Goal: Find specific page/section: Locate item on page

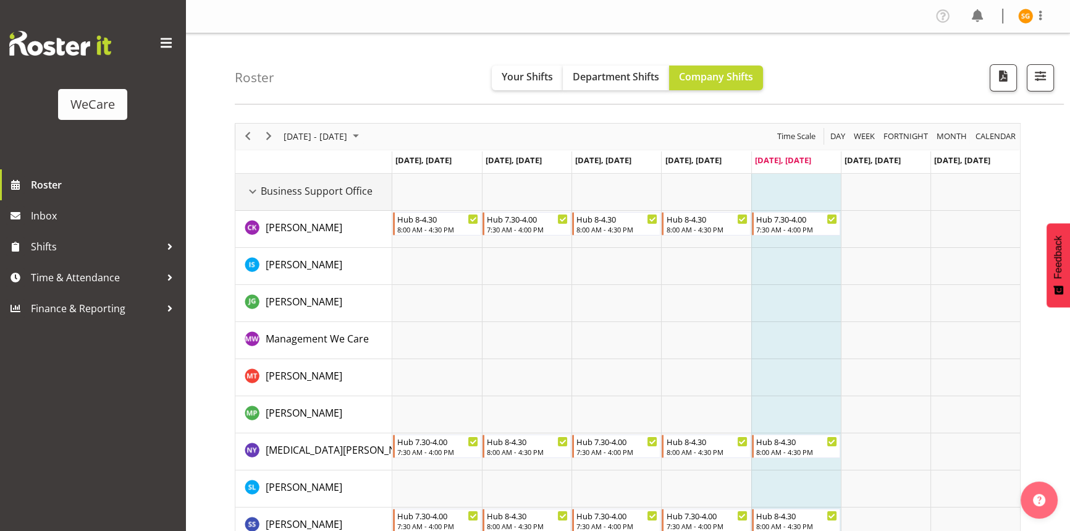
click at [253, 188] on div "Business Support Office resource" at bounding box center [253, 191] width 16 height 16
click at [254, 187] on div "Business Support Office resource" at bounding box center [253, 191] width 16 height 16
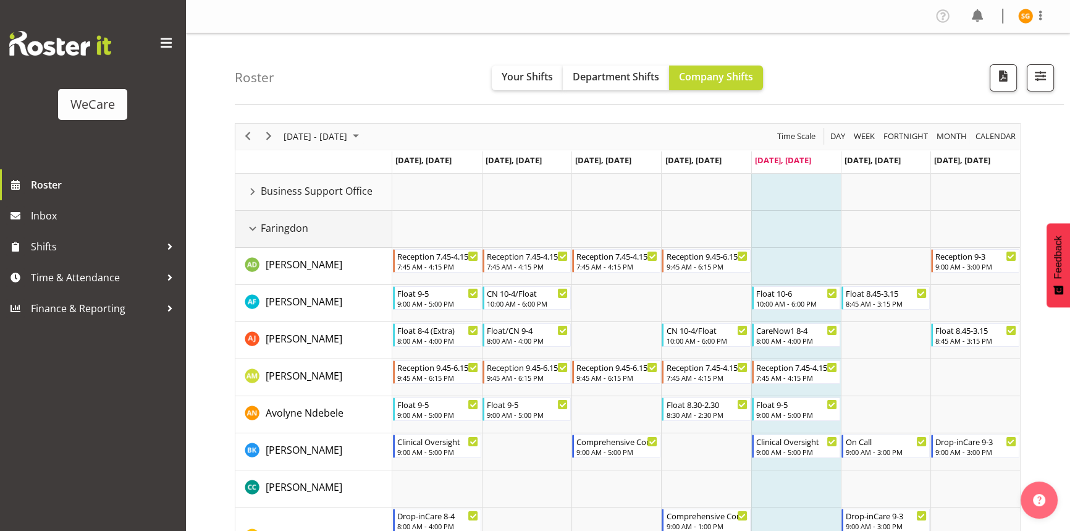
click at [254, 227] on div "Faringdon resource" at bounding box center [253, 229] width 16 height 16
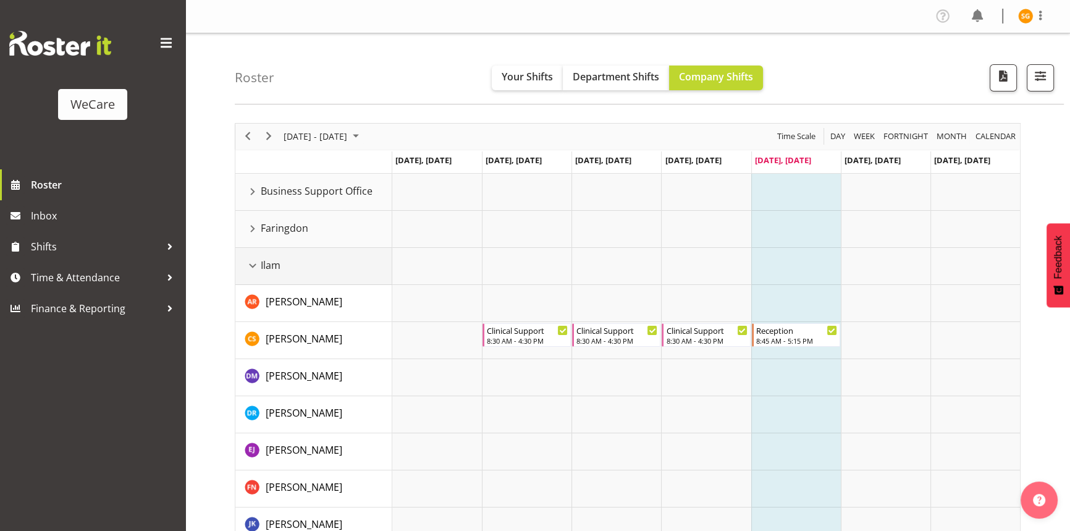
click at [252, 264] on div "Ilam resource" at bounding box center [253, 266] width 16 height 16
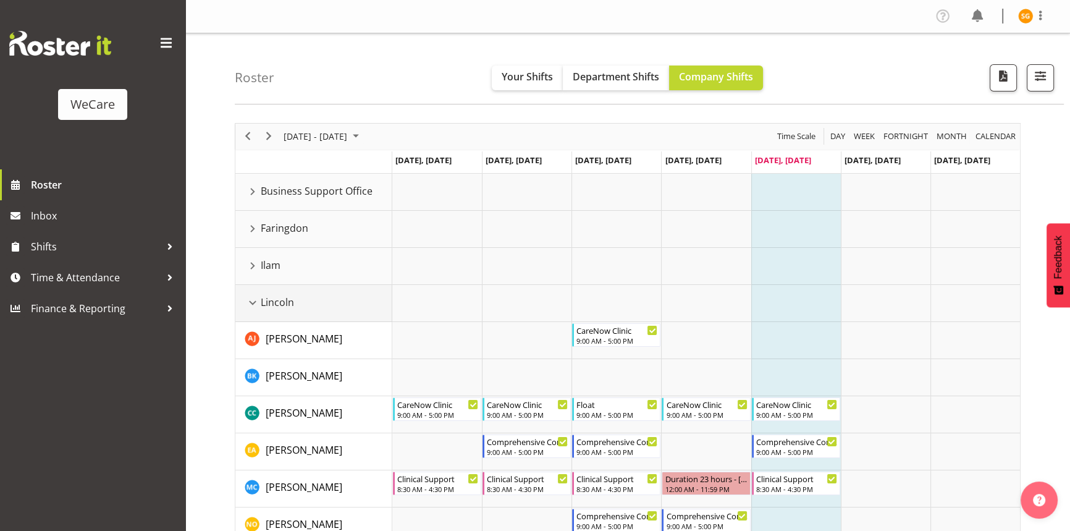
click at [253, 302] on div "Lincoln resource" at bounding box center [253, 303] width 16 height 16
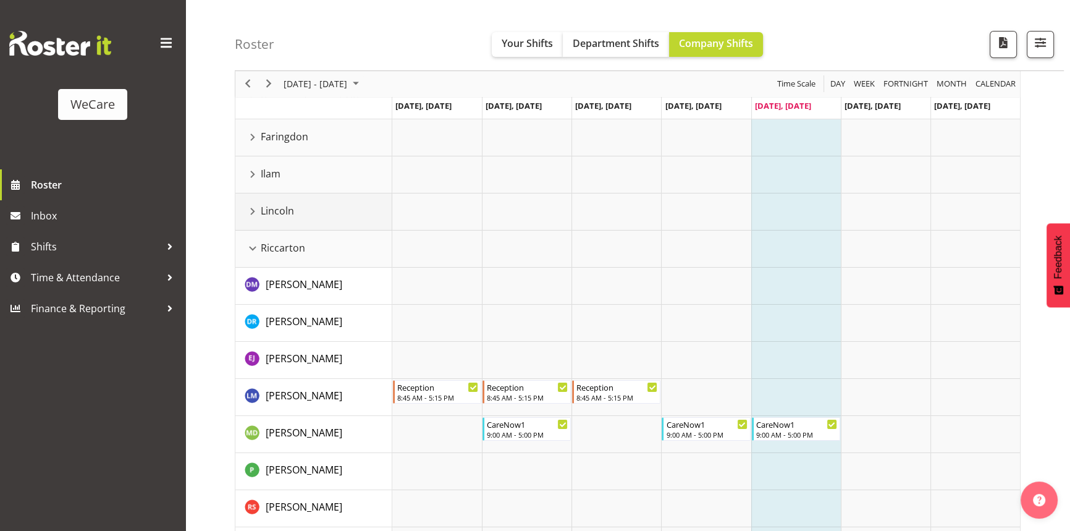
scroll to position [112, 0]
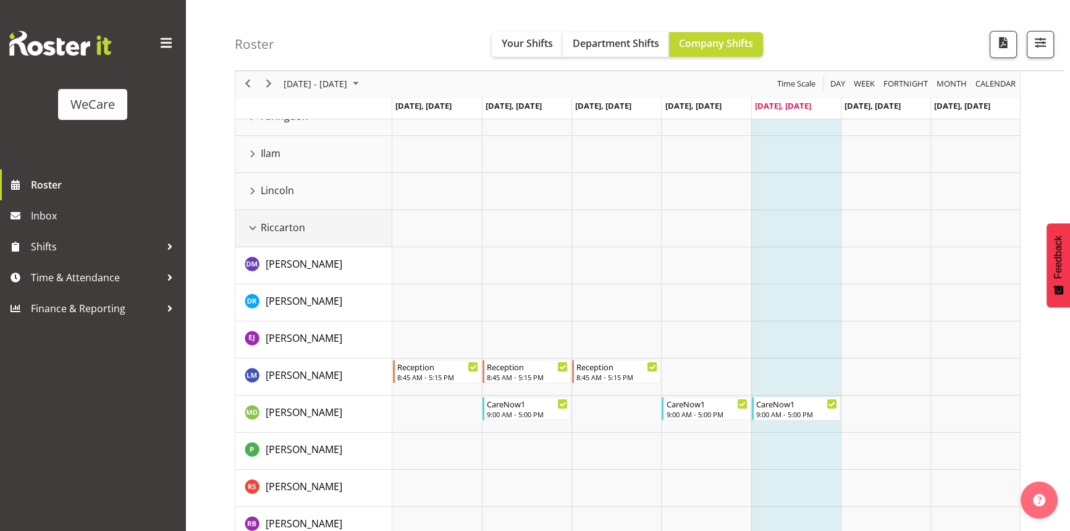
click at [253, 230] on div "Riccarton resource" at bounding box center [253, 228] width 16 height 16
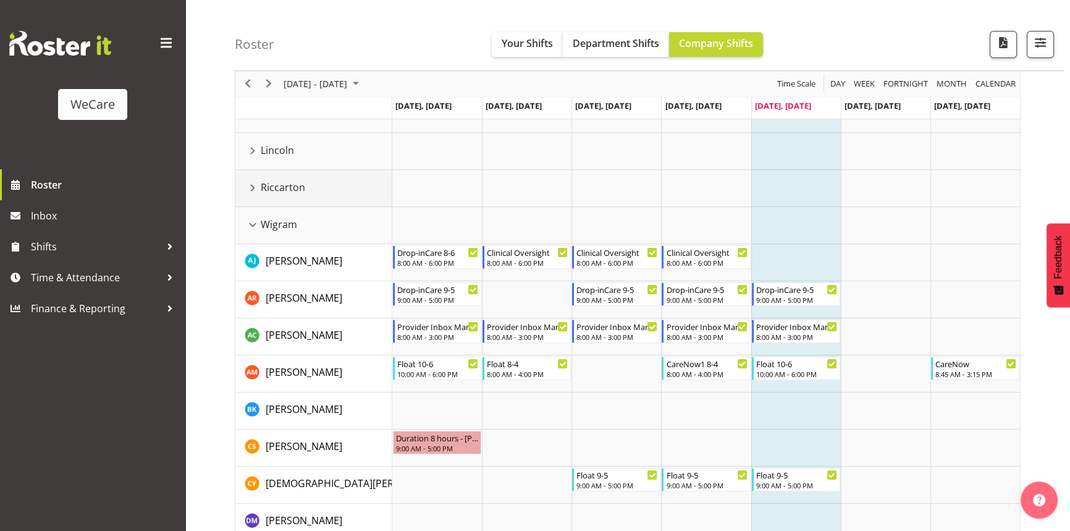
scroll to position [168, 0]
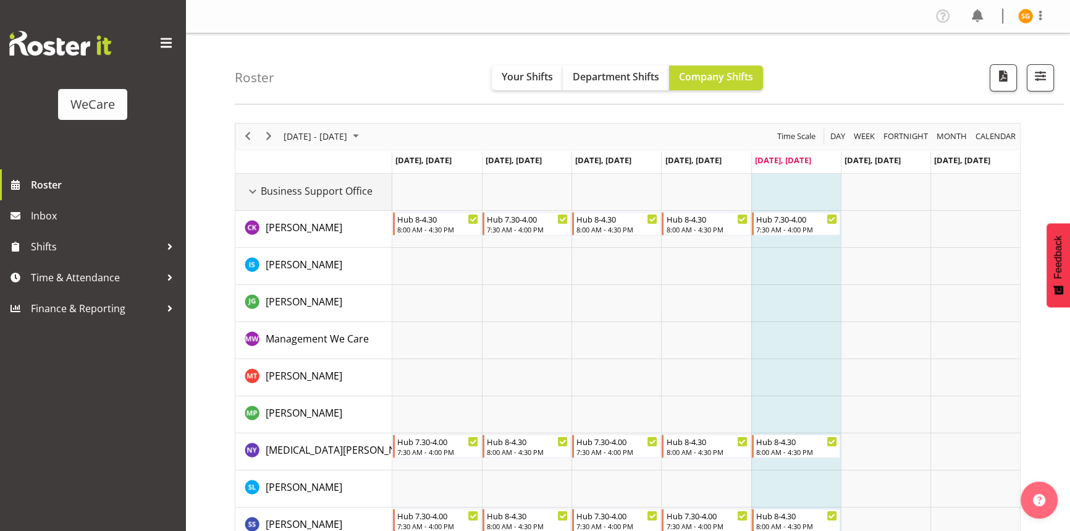
click at [256, 190] on div "Business Support Office resource" at bounding box center [253, 191] width 16 height 16
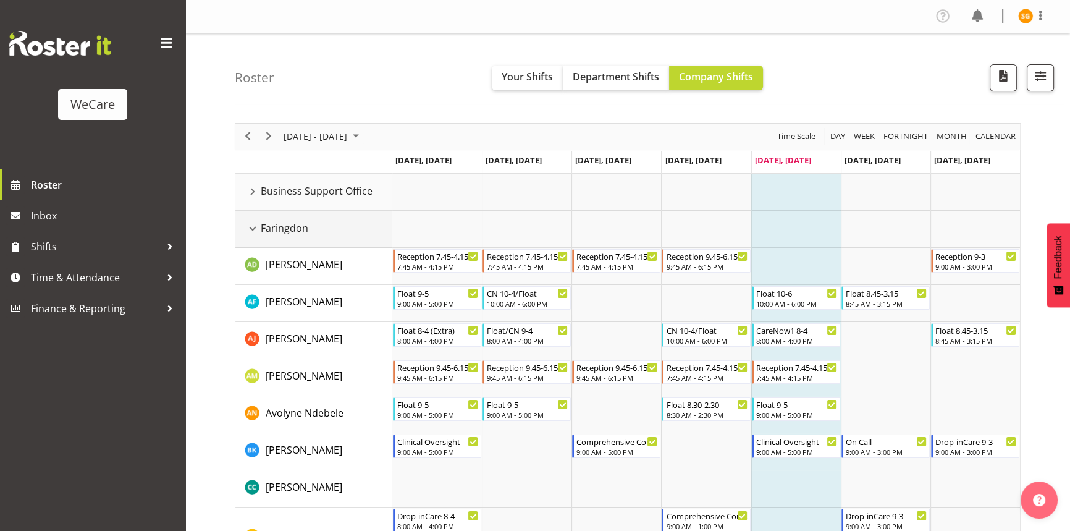
click at [255, 229] on div "Faringdon resource" at bounding box center [253, 229] width 16 height 16
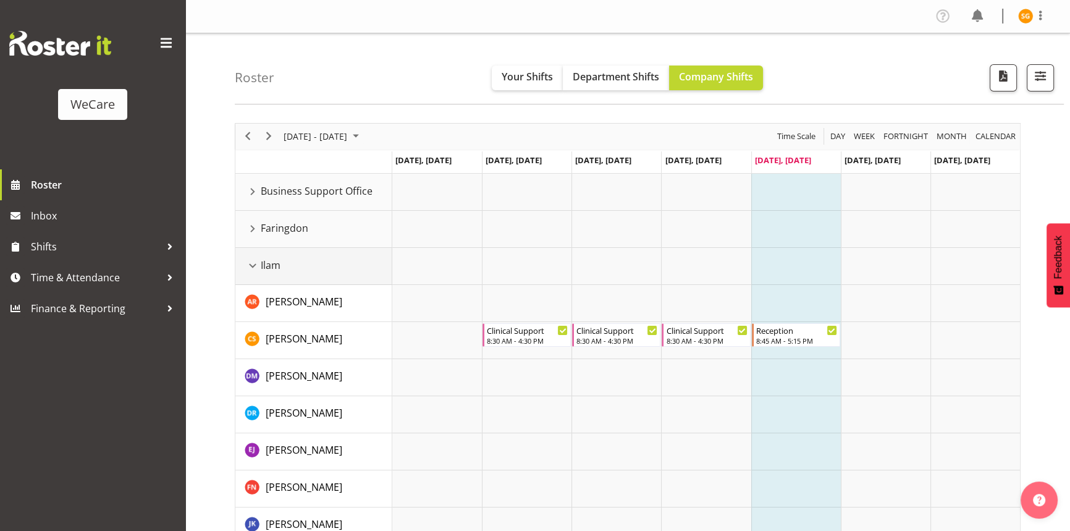
click at [256, 264] on div "Ilam resource" at bounding box center [253, 266] width 16 height 16
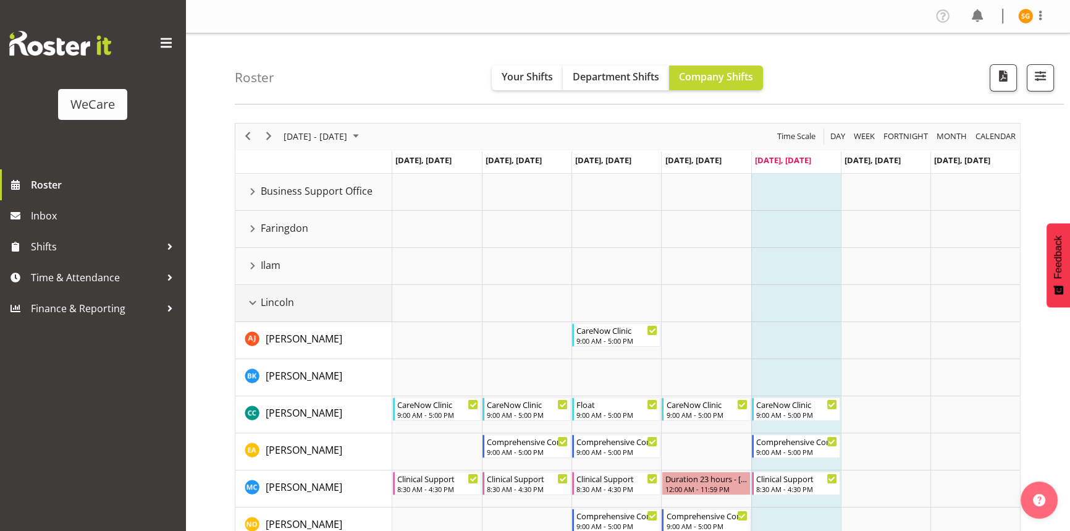
click at [254, 298] on div "Lincoln resource" at bounding box center [253, 303] width 16 height 16
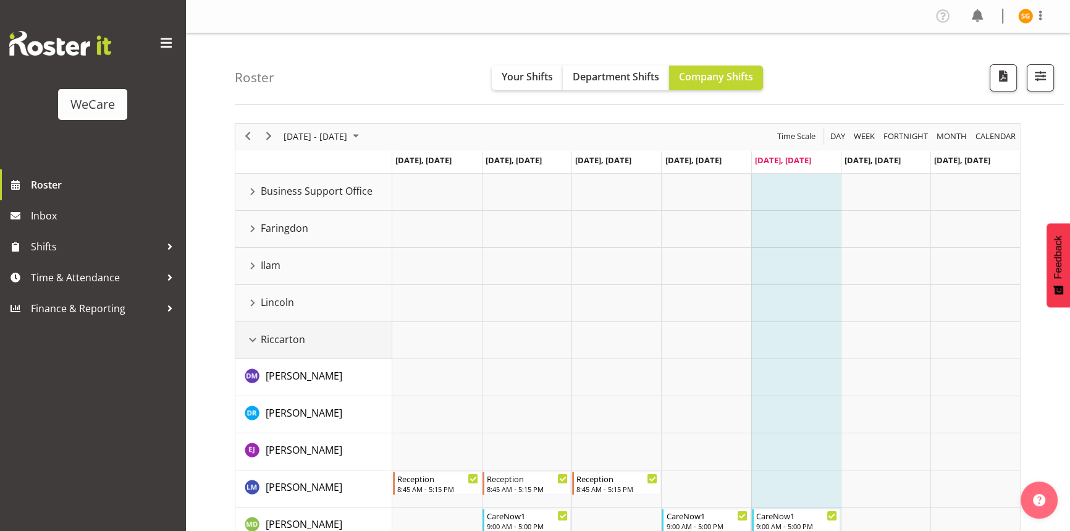
click at [257, 329] on td "Riccarton" at bounding box center [313, 340] width 157 height 37
click at [256, 337] on div "Riccarton resource" at bounding box center [253, 340] width 16 height 16
